Goal: Task Accomplishment & Management: Use online tool/utility

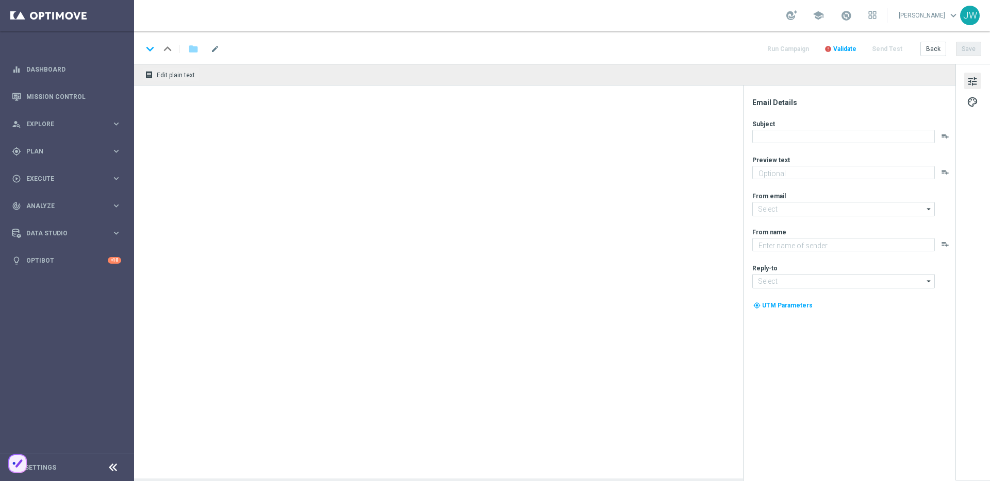
type textarea "Log in to unlock!"
type textarea "Lottoland"
type input "mail@crm.lottoland.com"
type input "support@lottoland.co.uk"
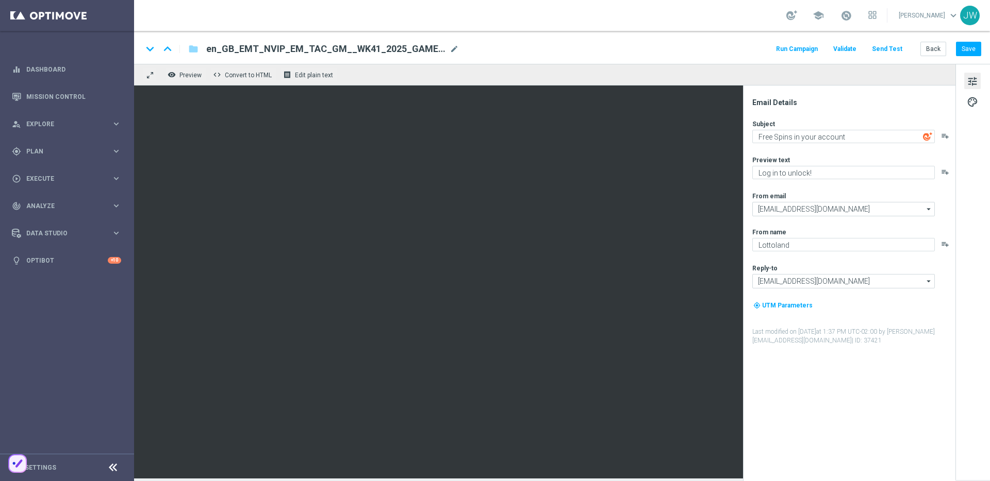
click at [876, 53] on button "Send Test" at bounding box center [887, 49] width 34 height 14
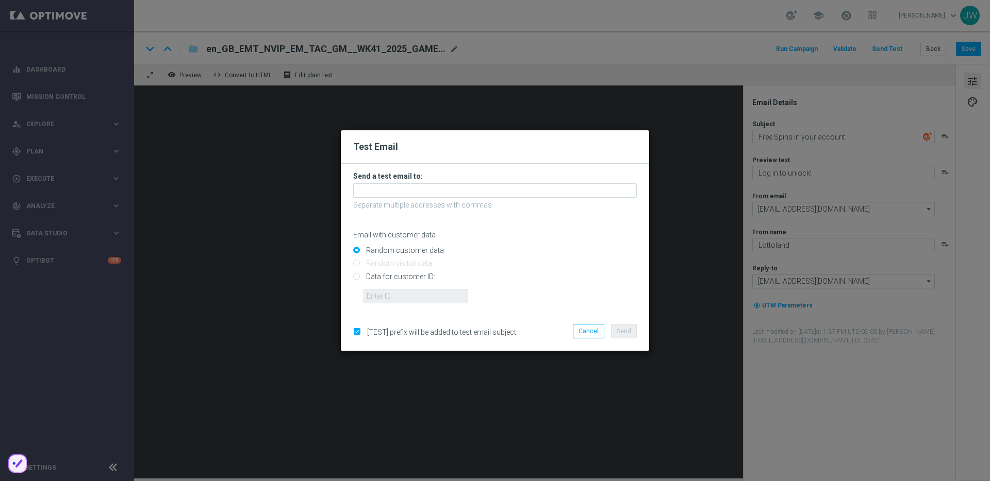
click at [491, 198] on form "Send a test email to: Separate multiple addresses with commas Email with custom…" at bounding box center [494, 238] width 283 height 132
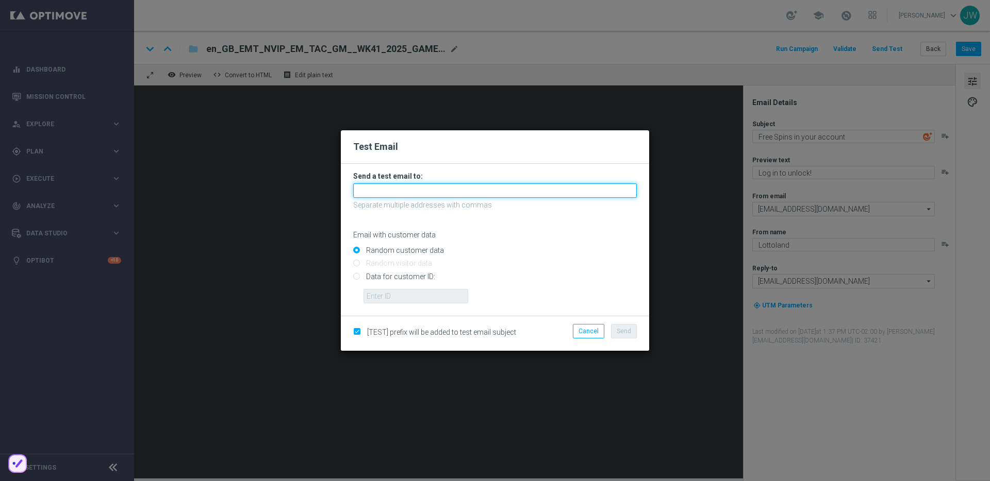
click at [493, 195] on input "text" at bounding box center [494, 190] width 283 height 14
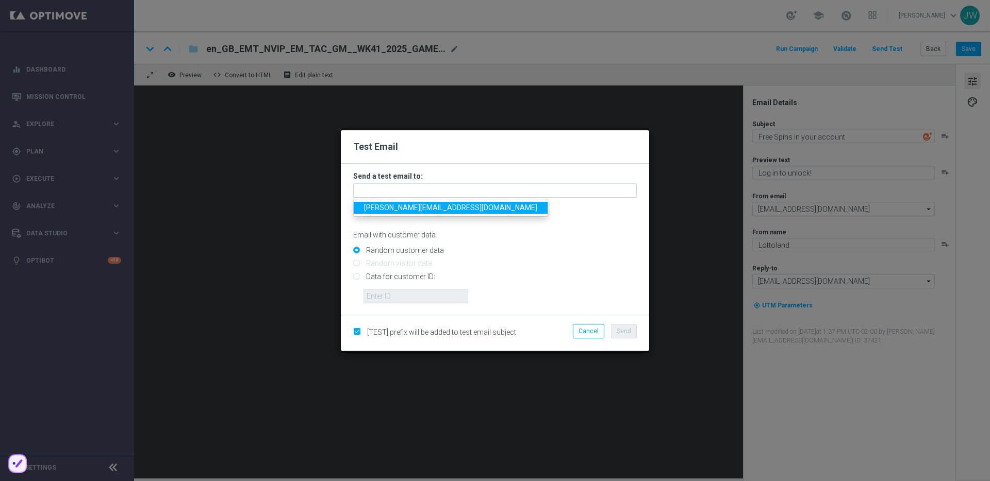
click at [466, 209] on link "jakub.walczak@lottoland.com" at bounding box center [451, 208] width 194 height 12
type input "jakub.walczak@lottoland.com"
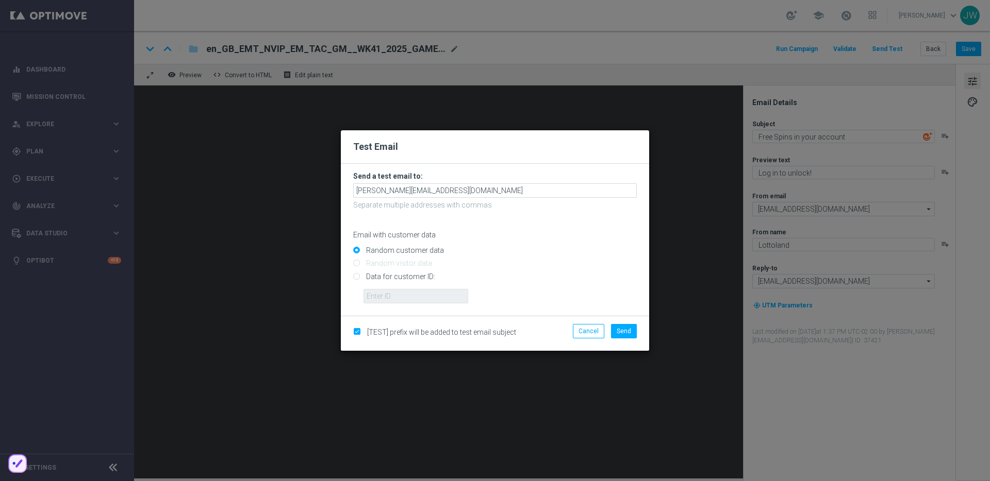
click at [377, 273] on div "Random customer data Random visitor data Data for customer ID:" at bounding box center [494, 272] width 283 height 61
click at [379, 280] on input "Data for customer ID:" at bounding box center [494, 281] width 283 height 14
radio input "true"
click at [382, 284] on input "Data for customer ID:" at bounding box center [494, 281] width 283 height 14
click at [394, 293] on input "text" at bounding box center [415, 296] width 105 height 14
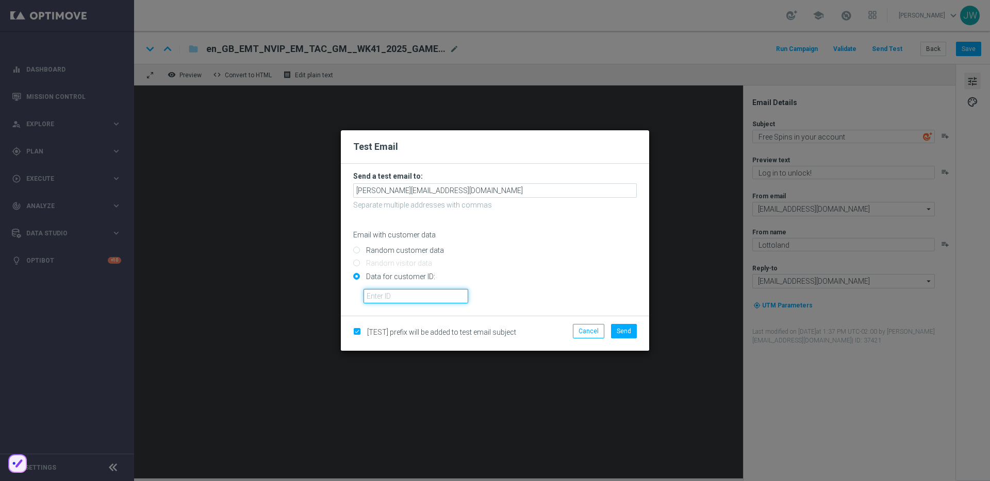
paste input "223890070"
type input "223890070"
click at [539, 293] on div "223890070" at bounding box center [500, 292] width 289 height 22
click at [622, 338] on button "Send" at bounding box center [624, 331] width 26 height 14
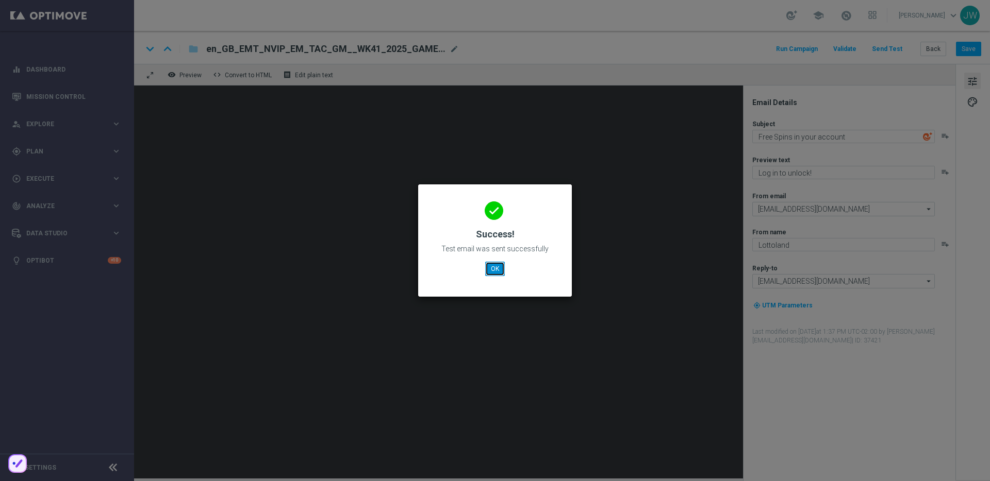
click at [490, 268] on button "OK" at bounding box center [495, 269] width 20 height 14
